Goal: Download file/media

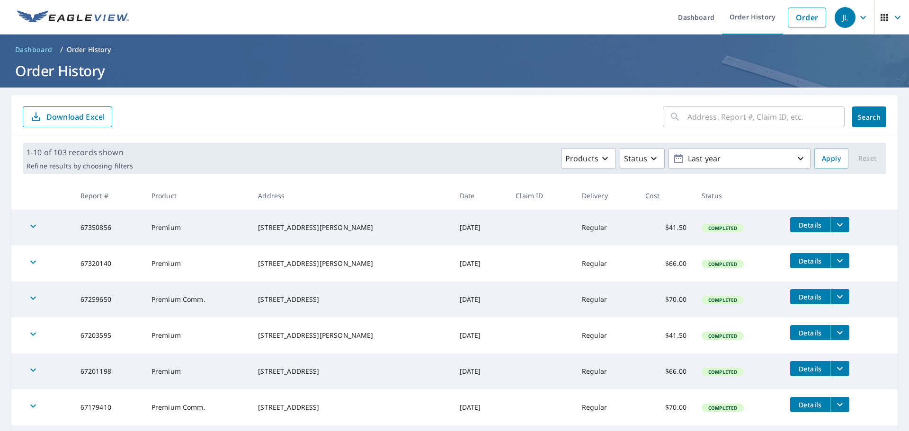
click at [835, 222] on icon "filesDropdownBtn-67350856" at bounding box center [840, 224] width 11 height 11
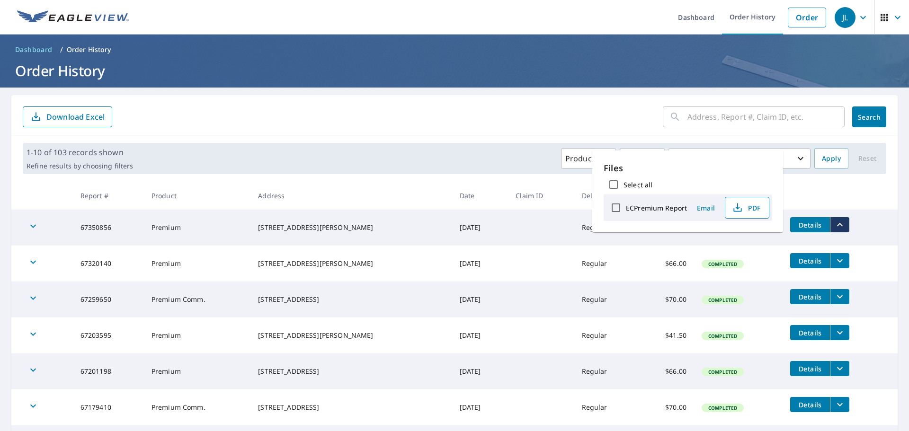
click at [758, 209] on span "PDF" at bounding box center [746, 207] width 30 height 11
